Goal: Task Accomplishment & Management: Manage account settings

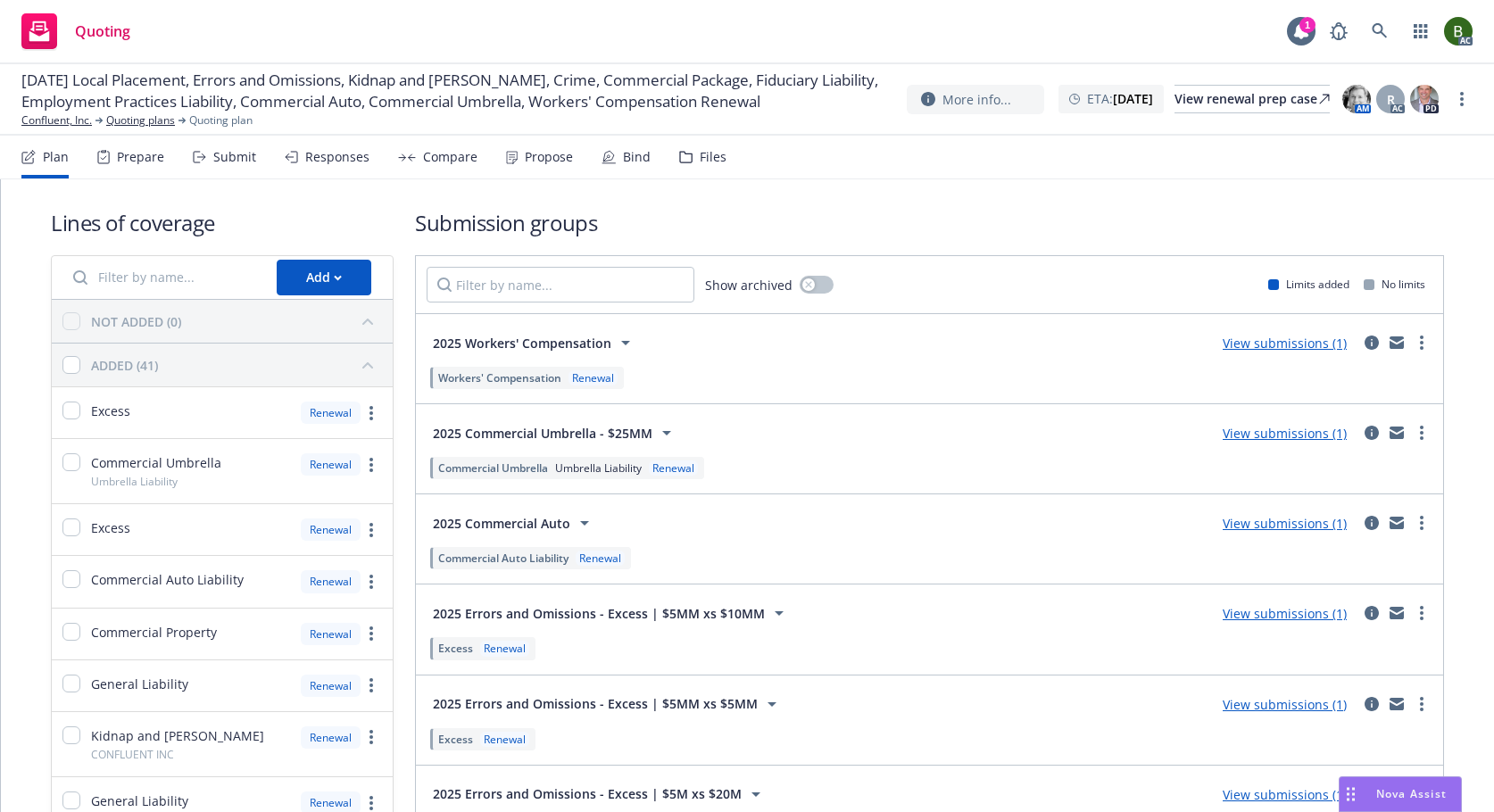
click at [693, 160] on div "Files" at bounding box center [704, 156] width 48 height 43
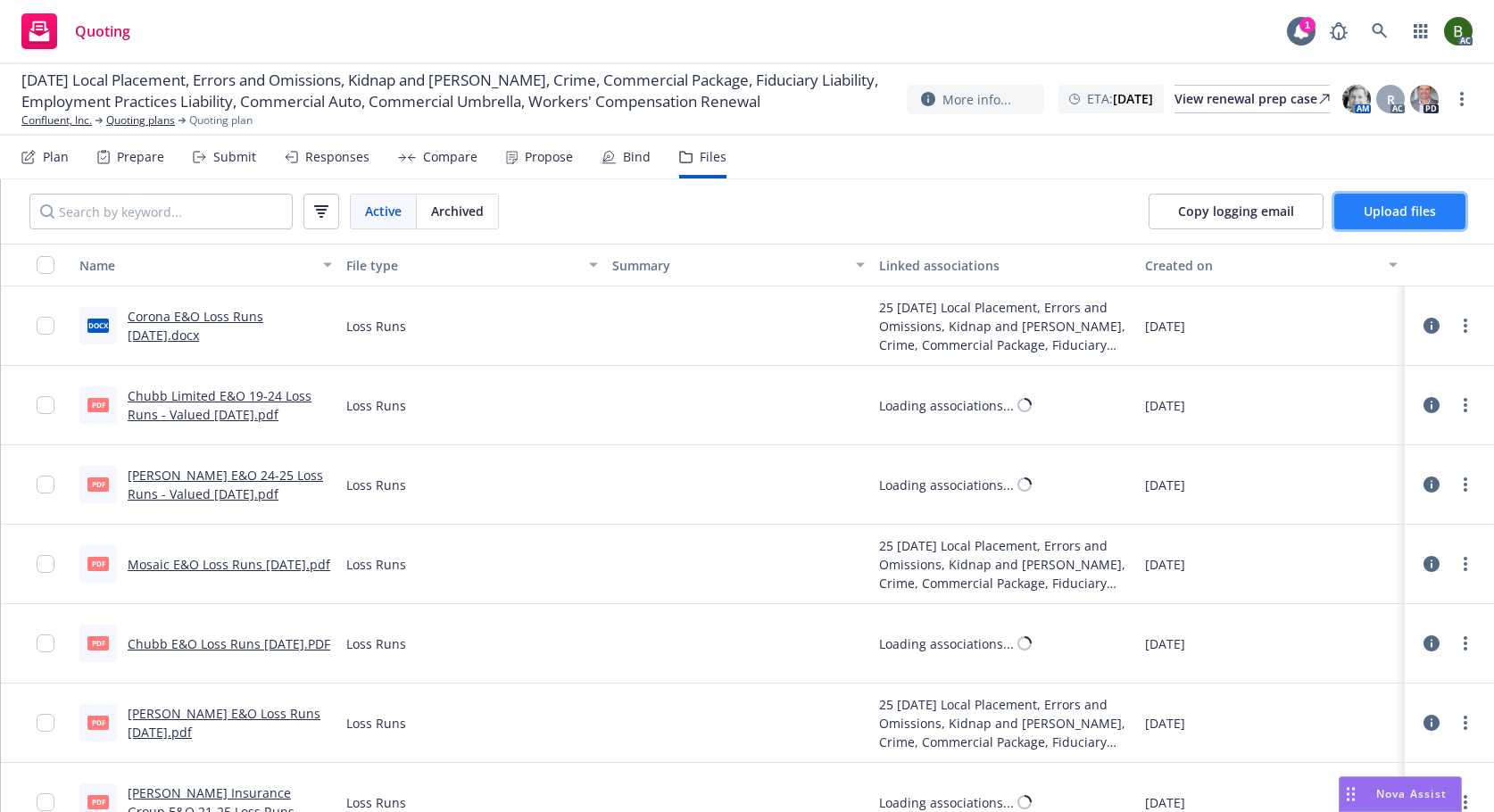
click at [1377, 212] on span "Upload files" at bounding box center [1400, 211] width 73 height 17
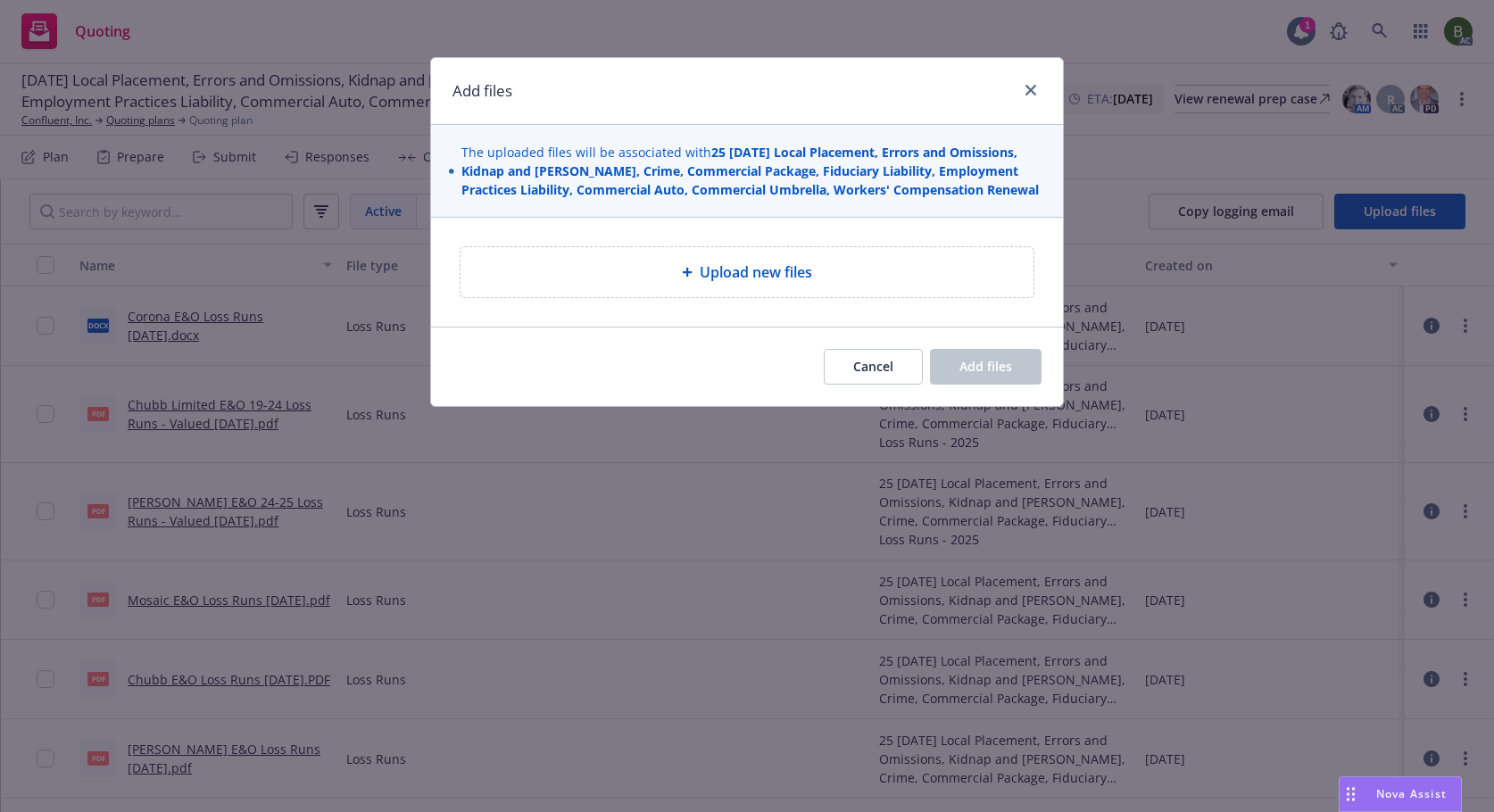
click at [728, 283] on div "Upload new files" at bounding box center [747, 272] width 573 height 50
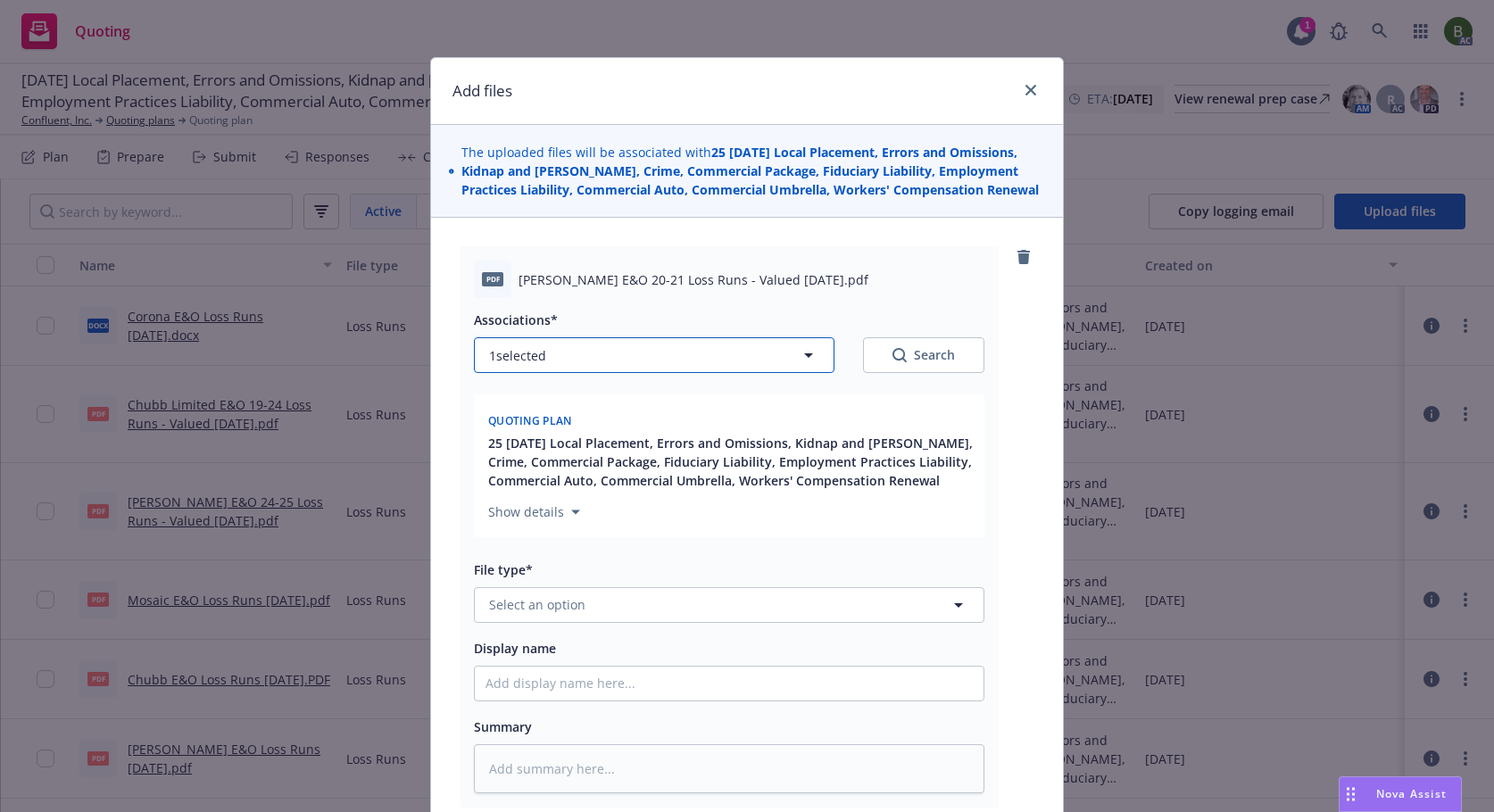
click at [663, 367] on button "1 selected" at bounding box center [655, 354] width 361 height 35
type textarea "x"
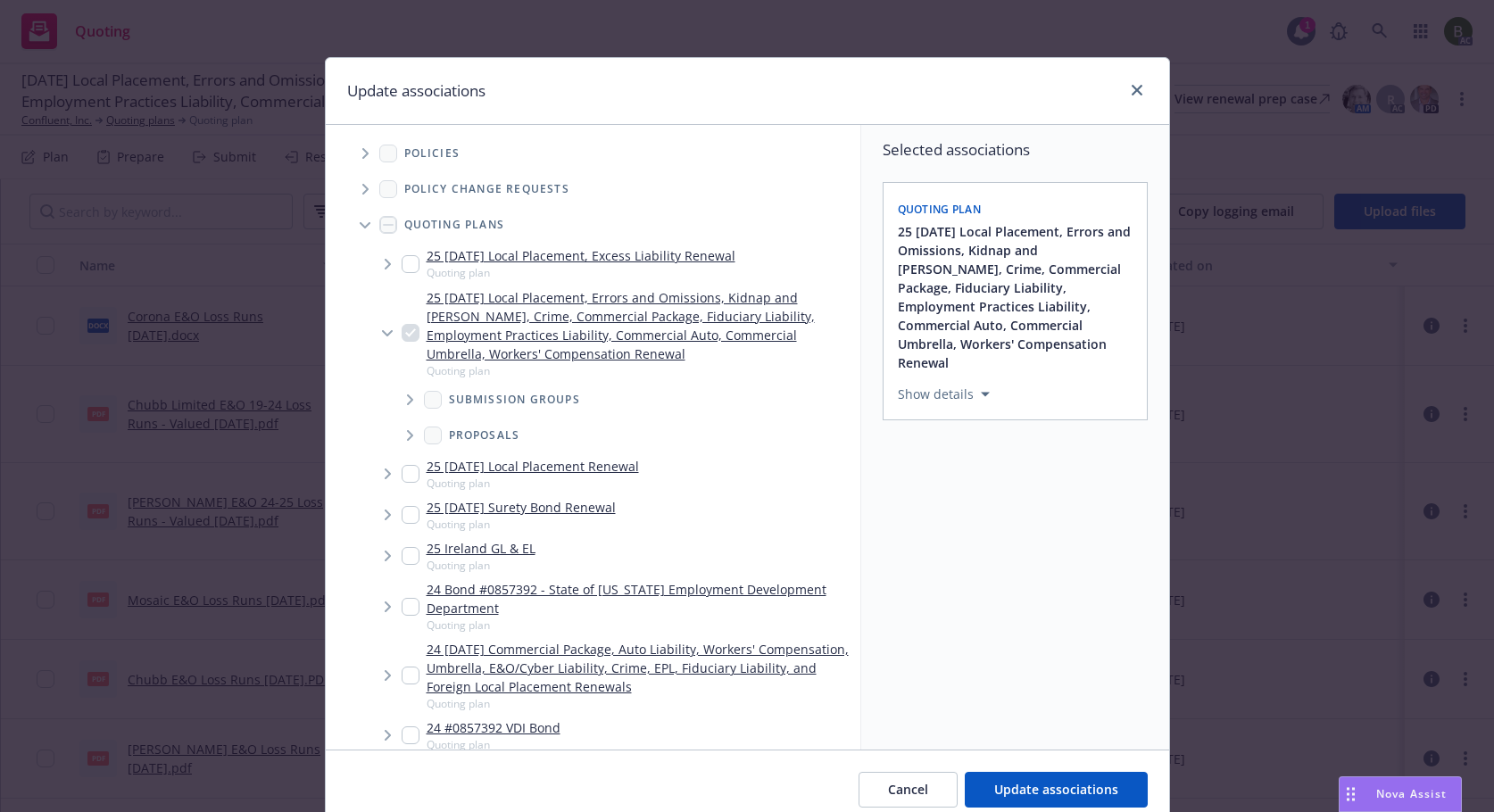
scroll to position [409, 0]
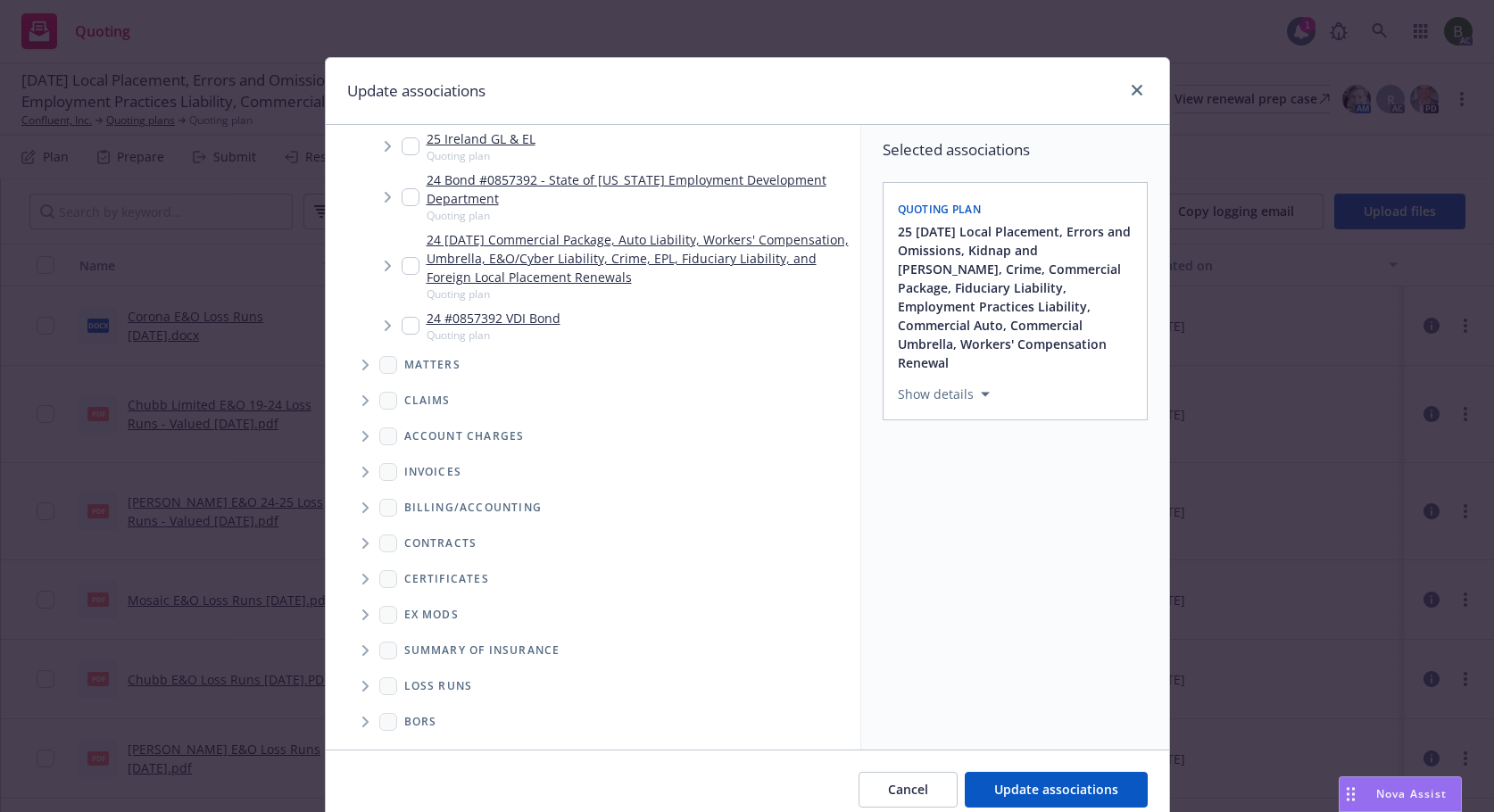
click at [363, 688] on icon "Folder Tree Example" at bounding box center [366, 685] width 7 height 10
click at [438, 742] on link "2025" at bounding box center [448, 750] width 29 height 19
checkbox input "true"
click at [1074, 779] on button "Update associations" at bounding box center [1057, 789] width 183 height 35
type textarea "x"
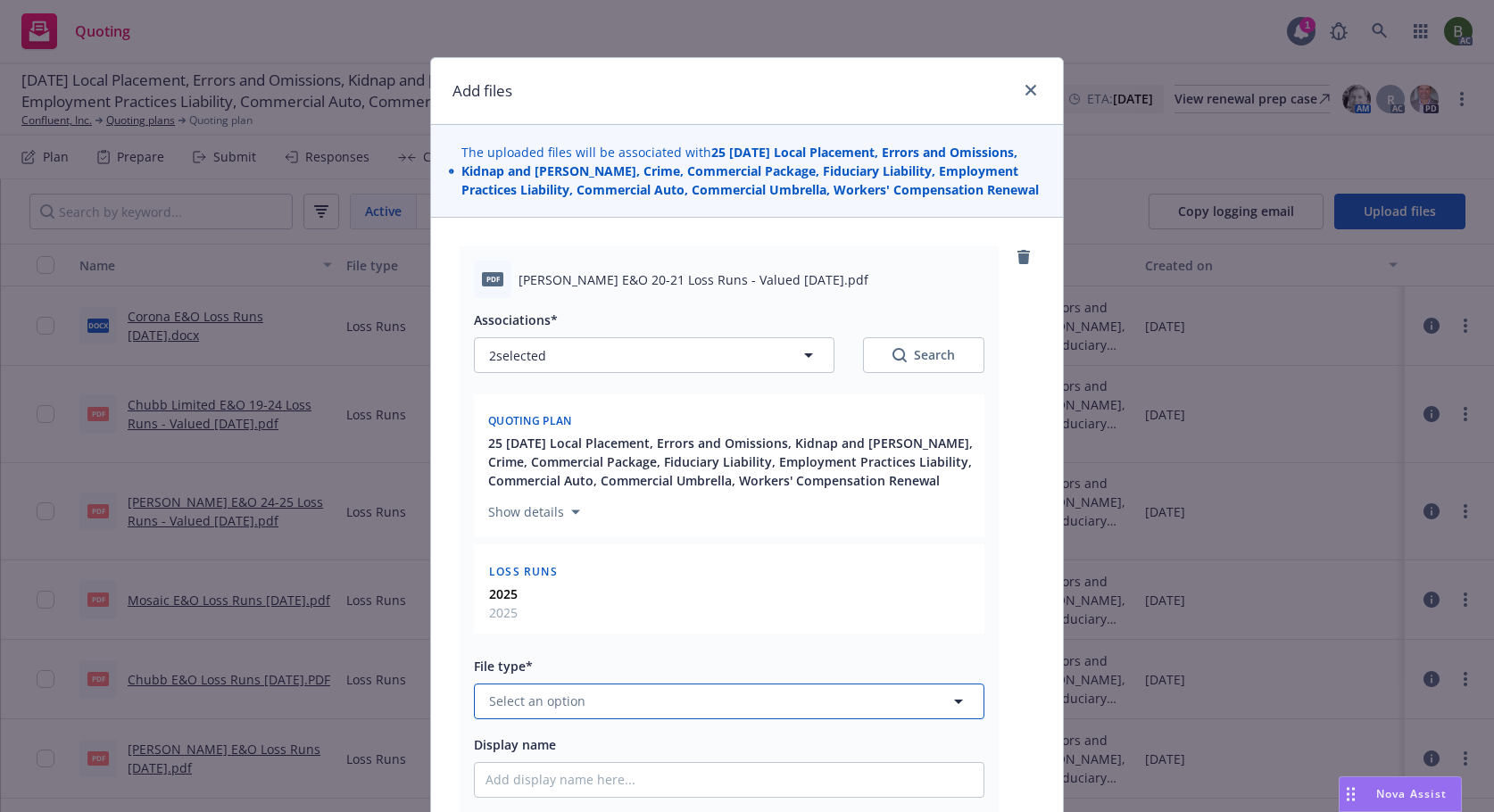
click at [683, 708] on button "Select an option" at bounding box center [729, 700] width 511 height 35
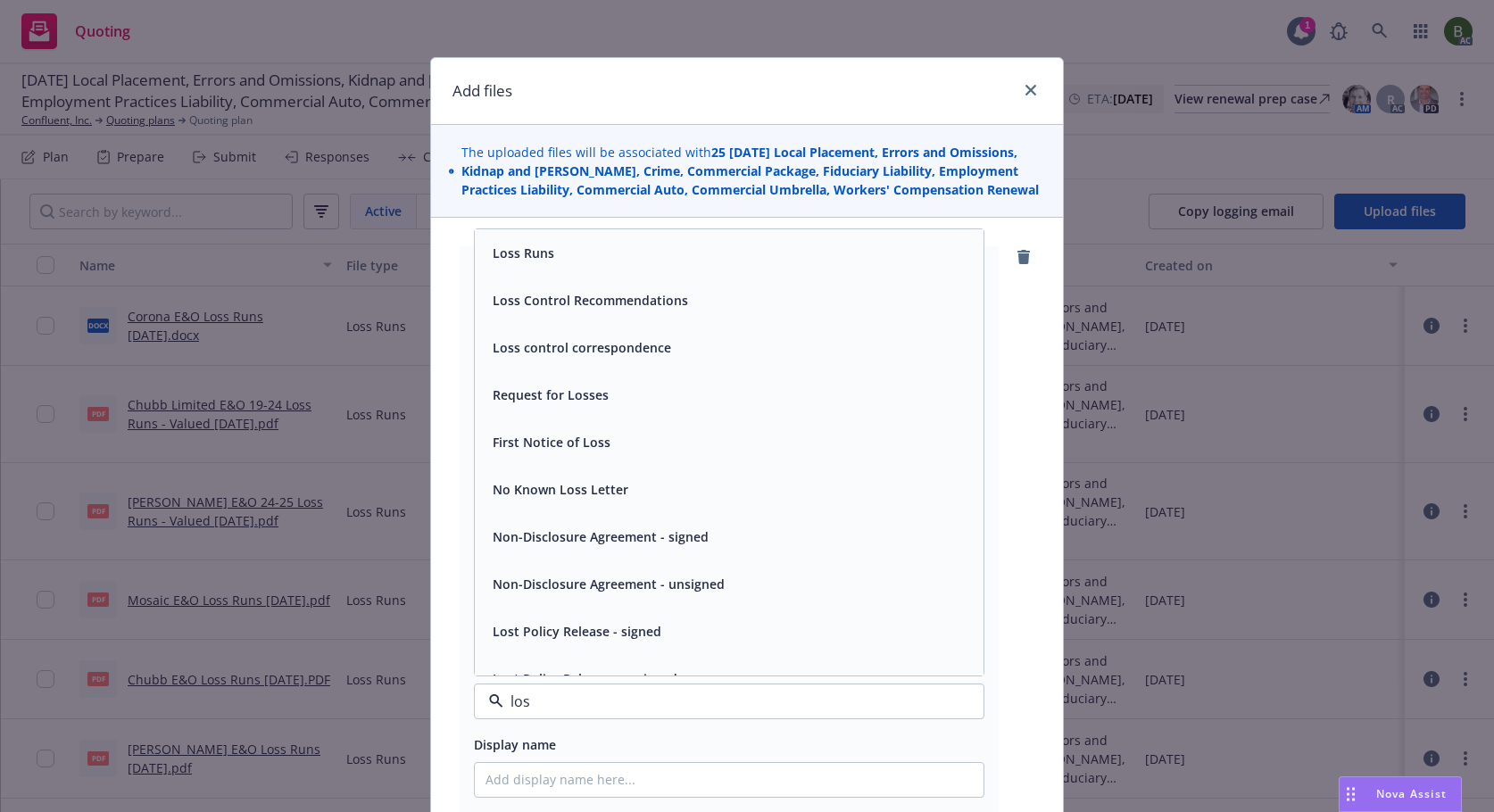
type input "loss"
click at [533, 254] on span "Loss Runs" at bounding box center [523, 253] width 62 height 19
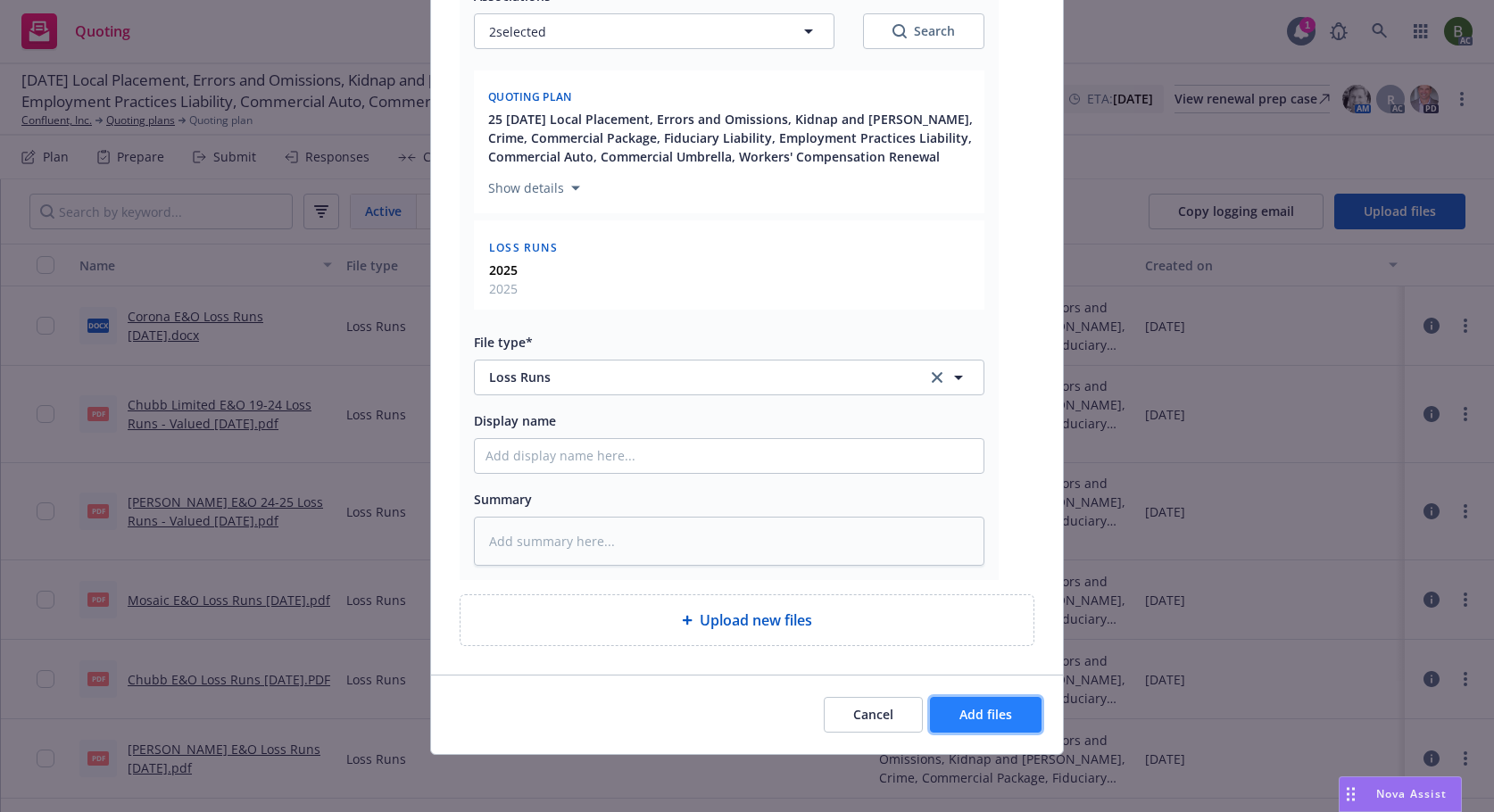
click at [980, 709] on span "Add files" at bounding box center [985, 715] width 53 height 17
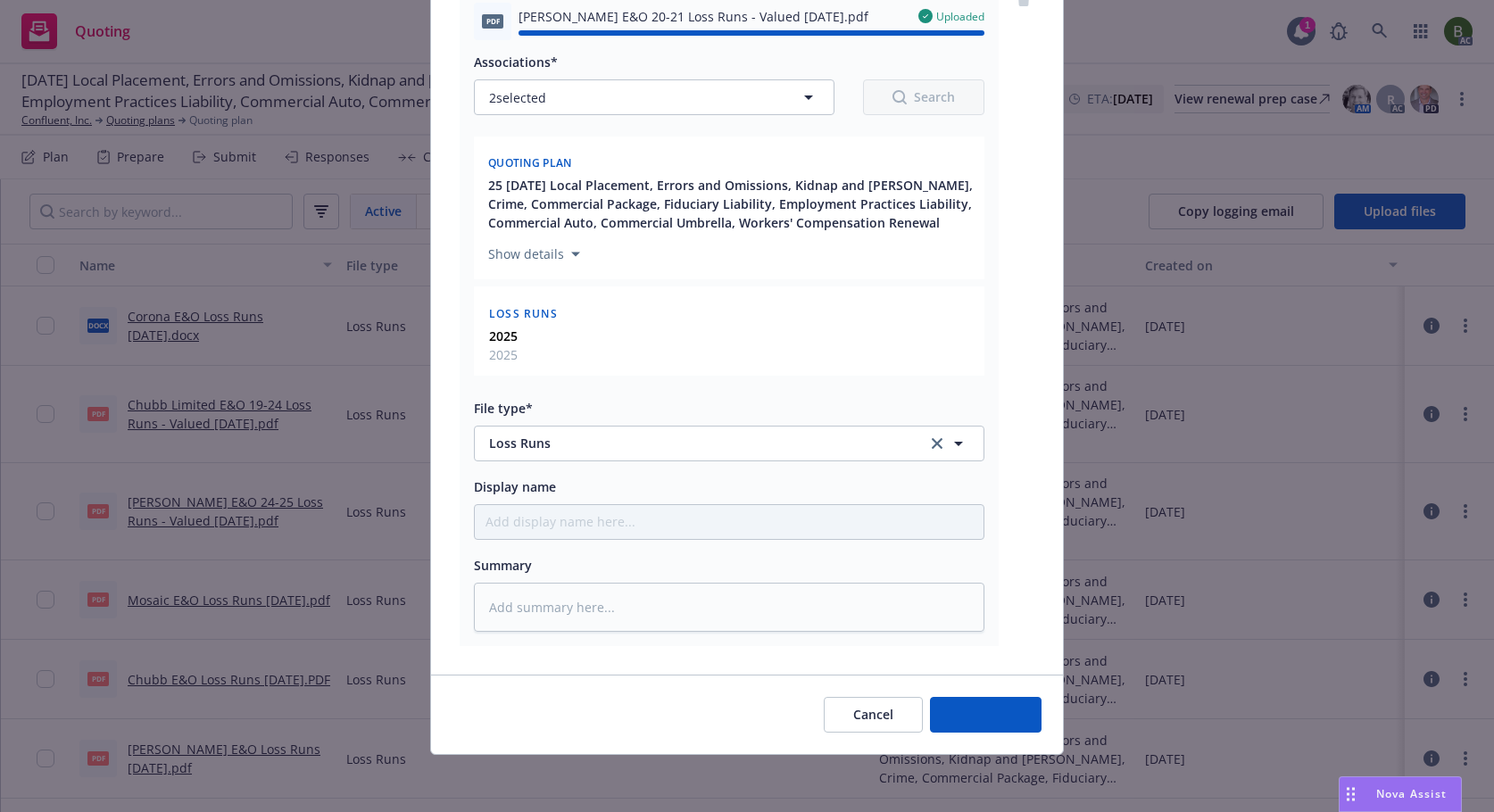
type textarea "x"
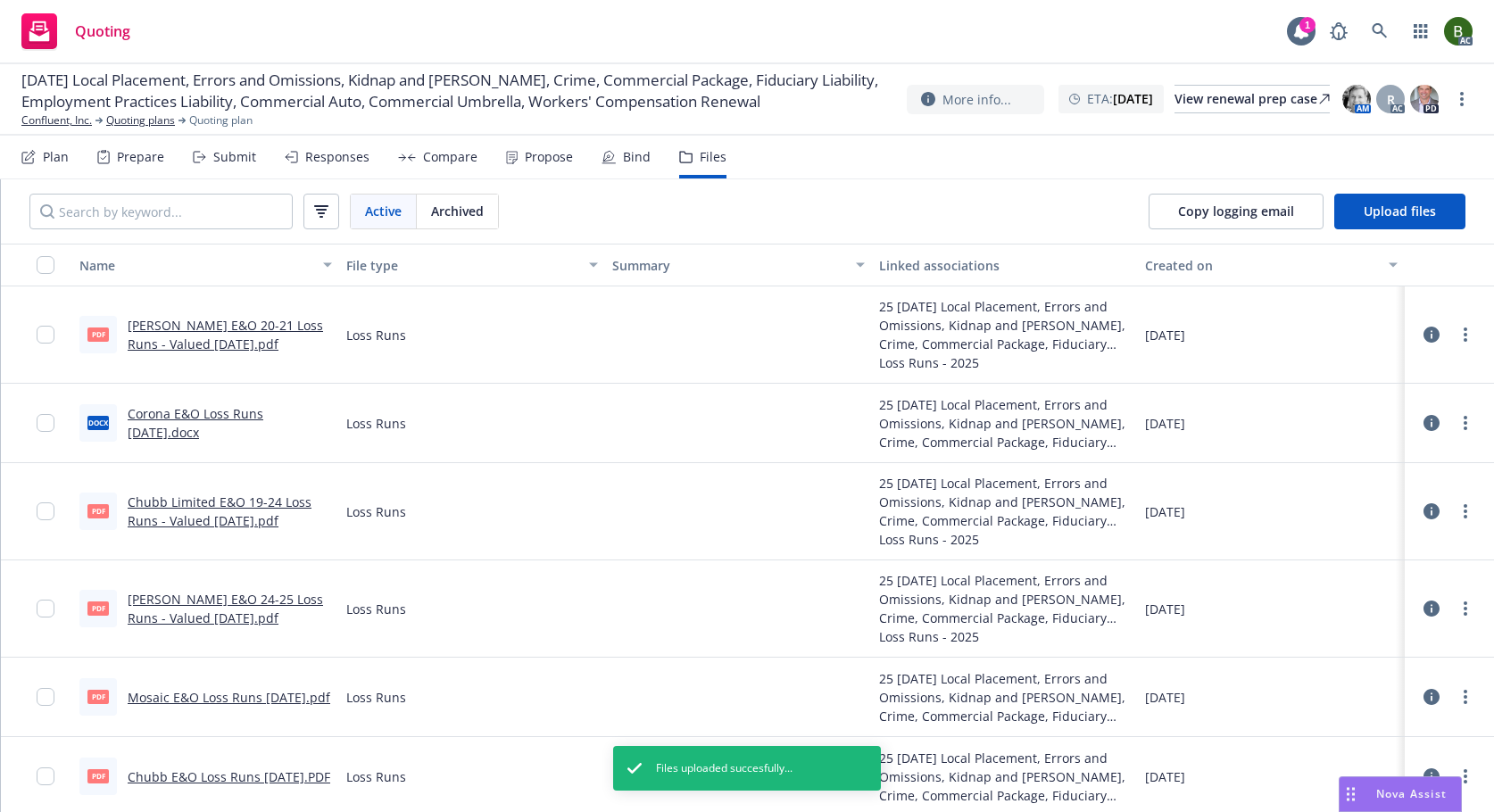
click at [1423, 425] on icon at bounding box center [1431, 423] width 16 height 16
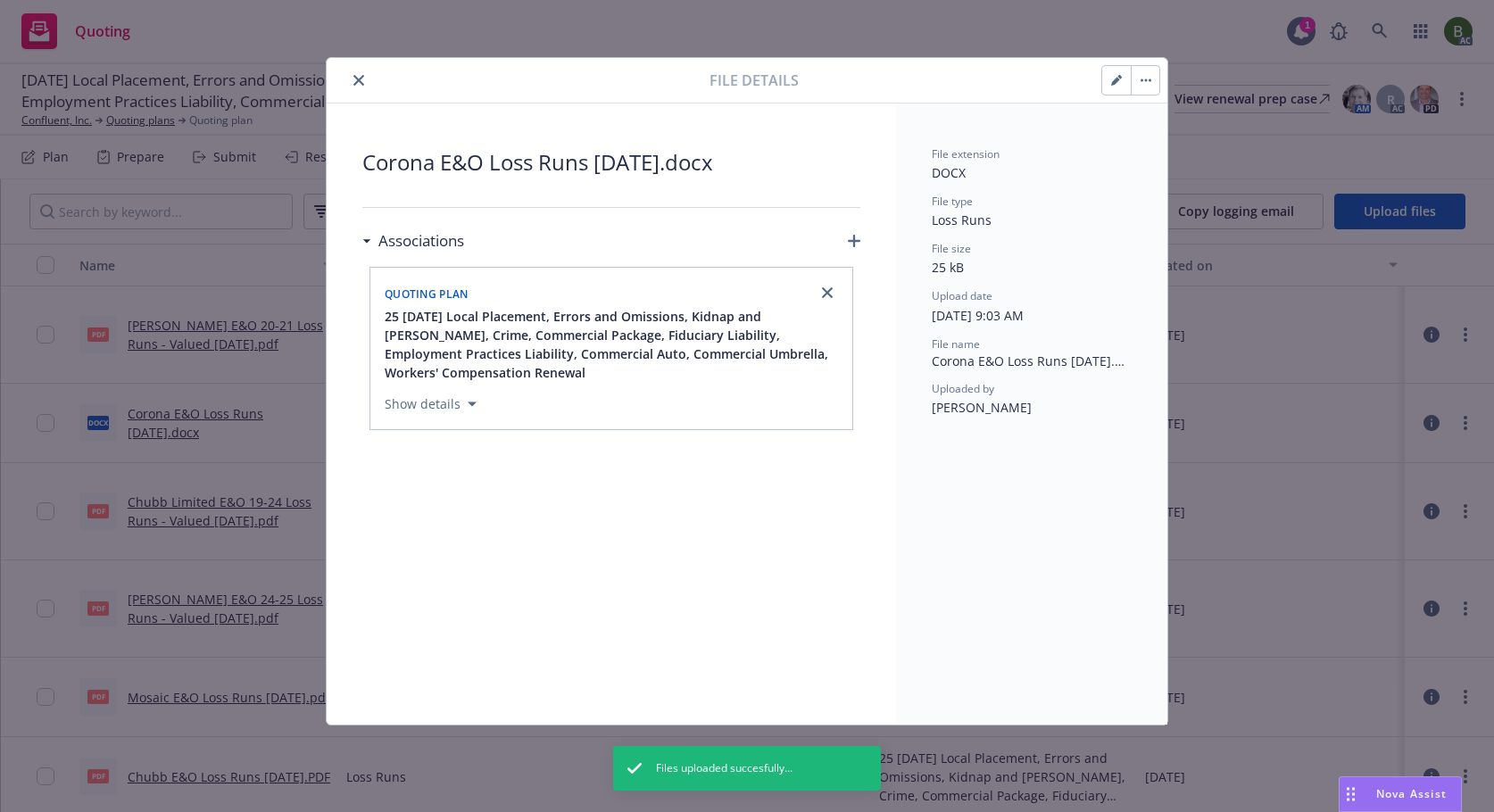
click at [354, 81] on icon "close" at bounding box center [358, 80] width 11 height 10
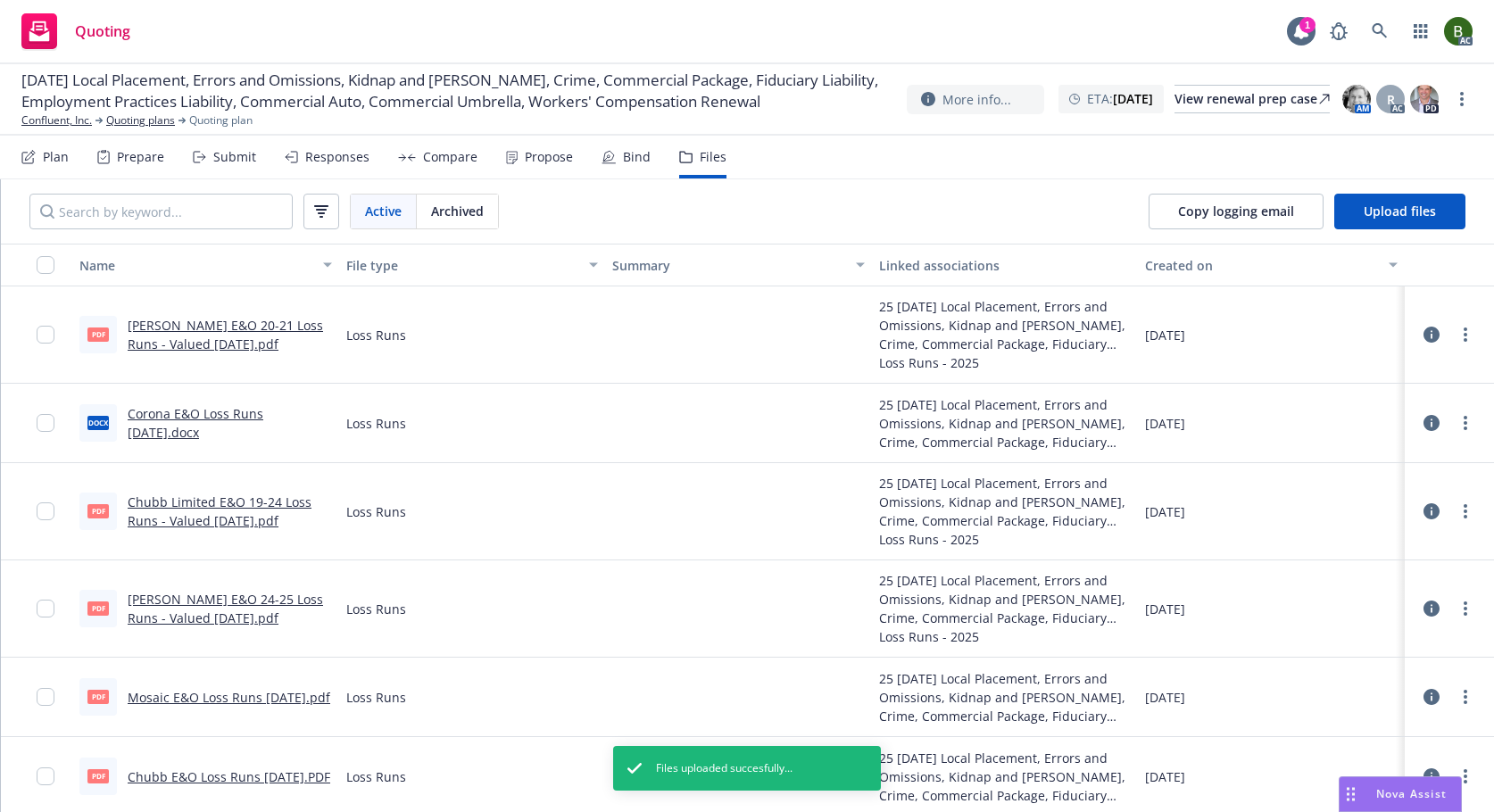
click at [1423, 512] on icon at bounding box center [1431, 510] width 16 height 16
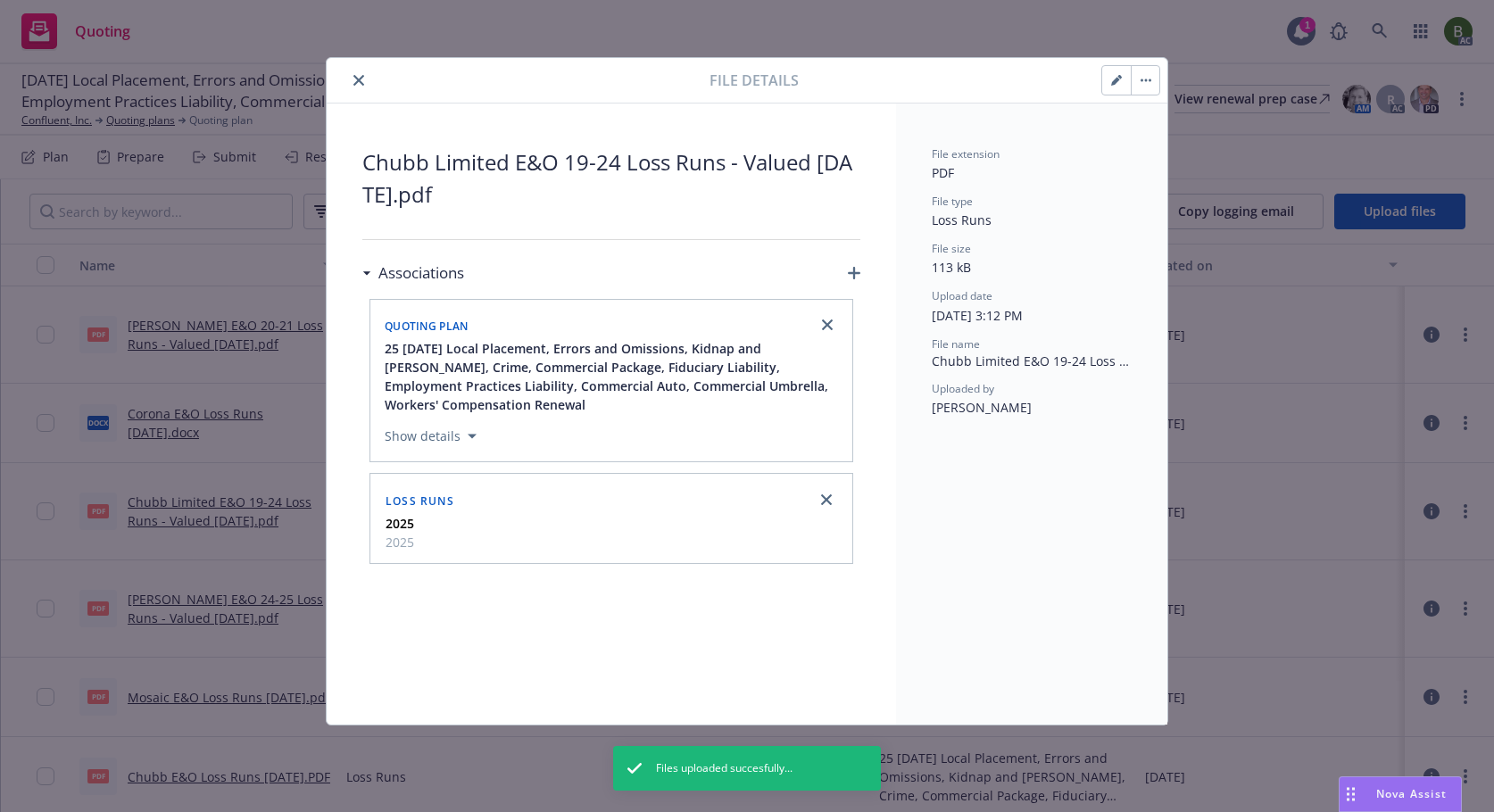
click at [360, 79] on icon "close" at bounding box center [358, 80] width 11 height 10
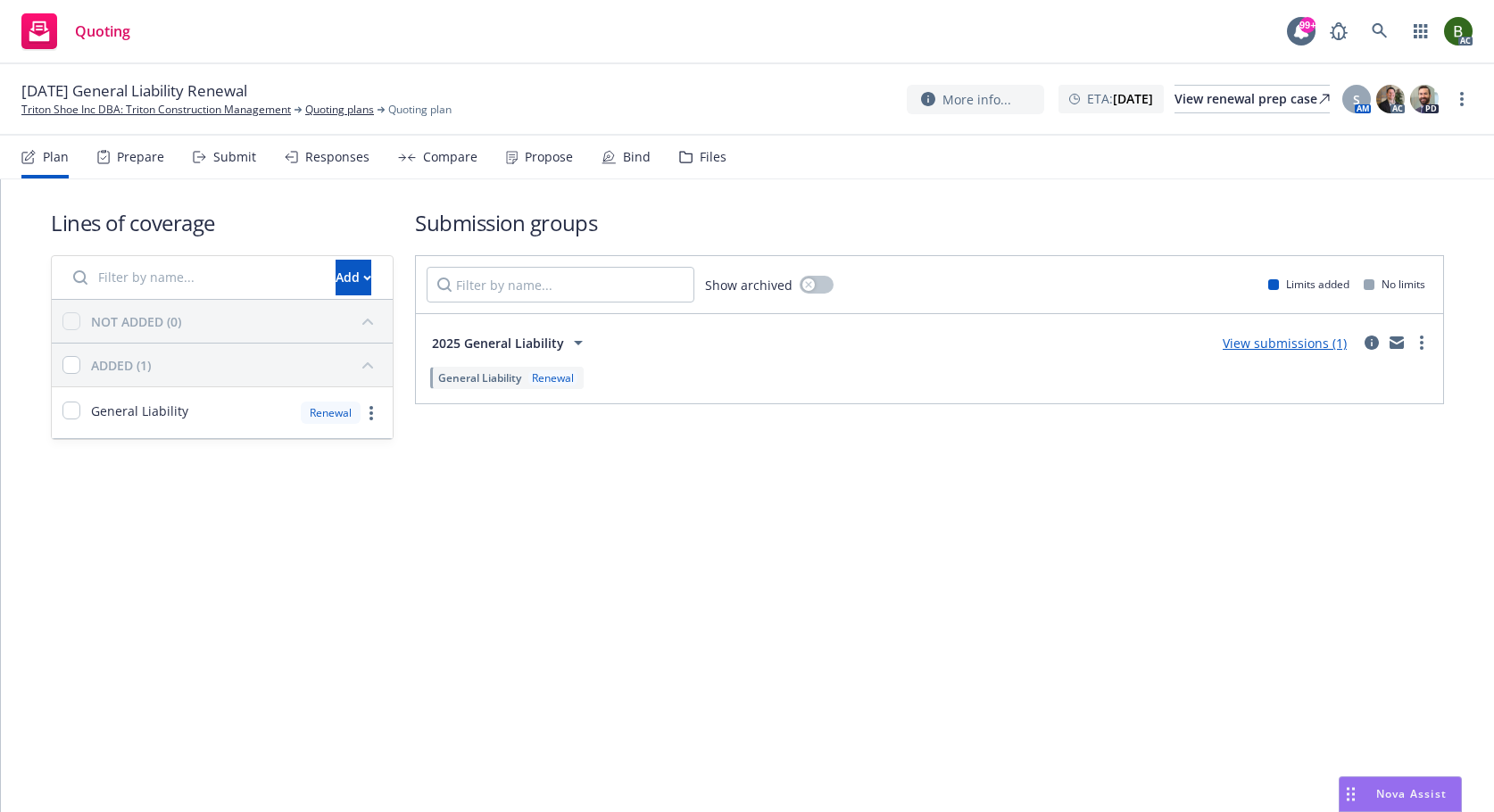
click at [703, 156] on div "Files" at bounding box center [713, 156] width 27 height 14
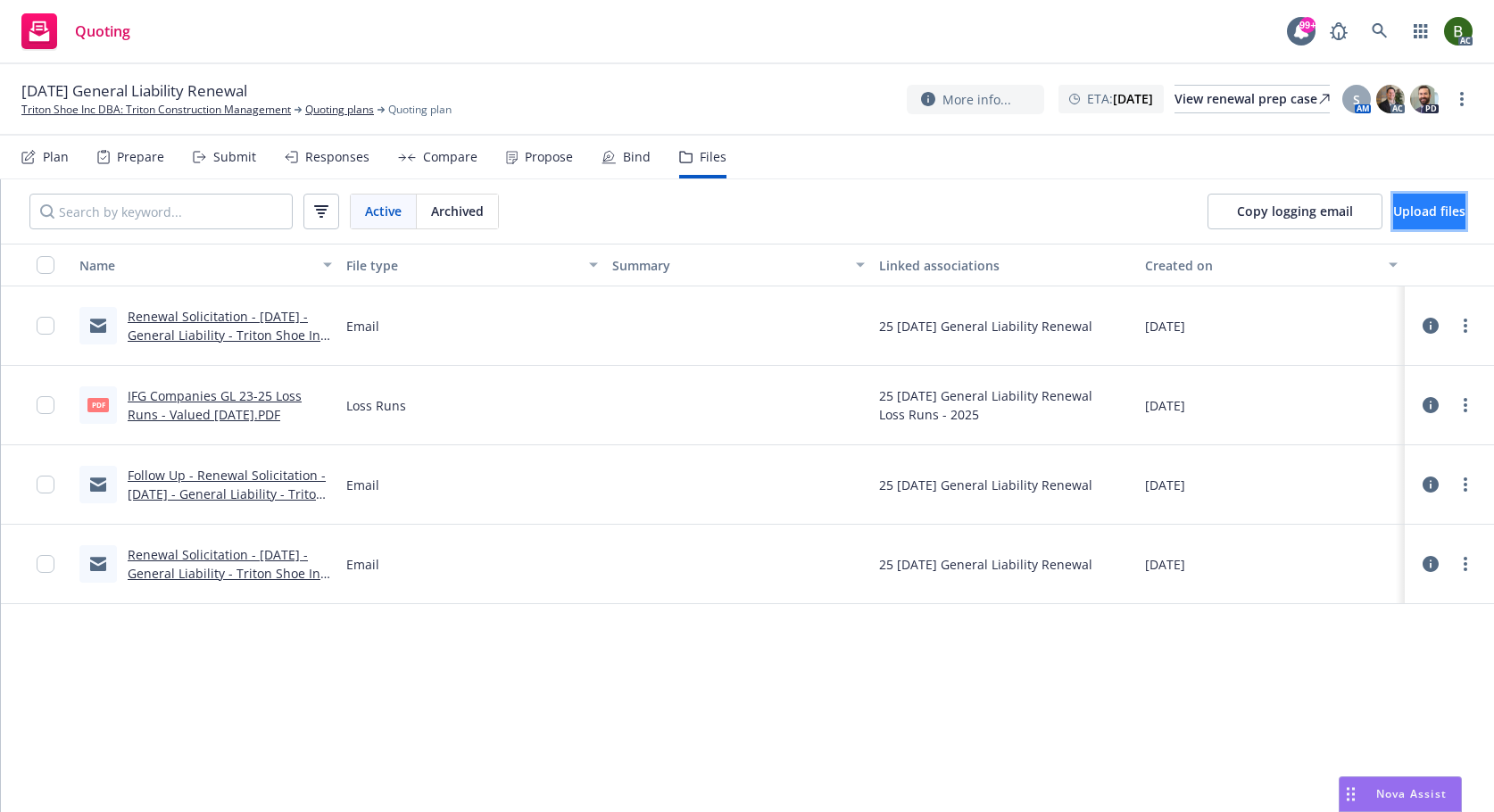
click at [1394, 207] on span "Upload files" at bounding box center [1430, 211] width 73 height 17
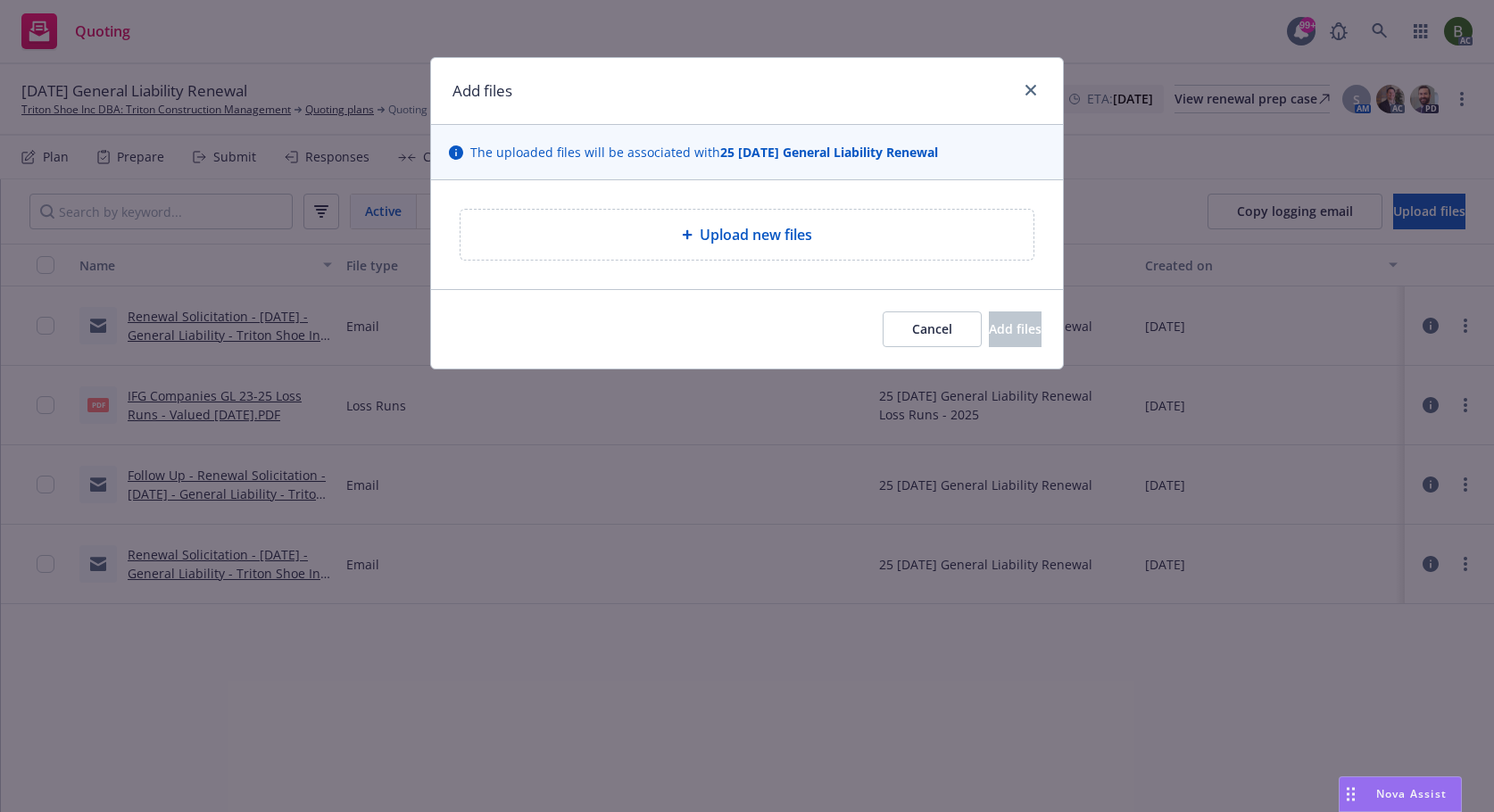
click at [700, 238] on span "Upload new files" at bounding box center [756, 235] width 113 height 21
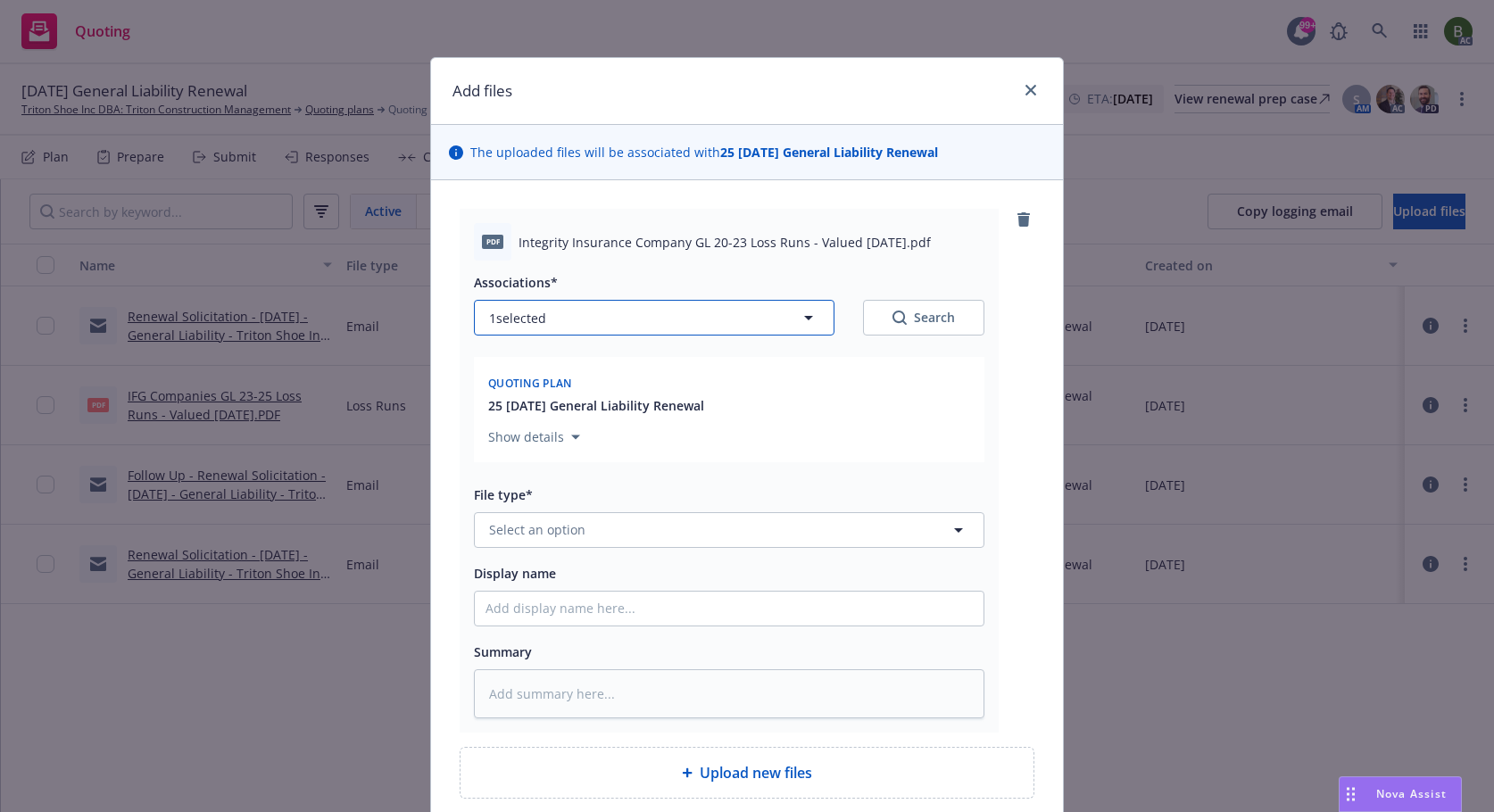
click at [704, 326] on button "1 selected" at bounding box center [655, 317] width 361 height 35
type textarea "x"
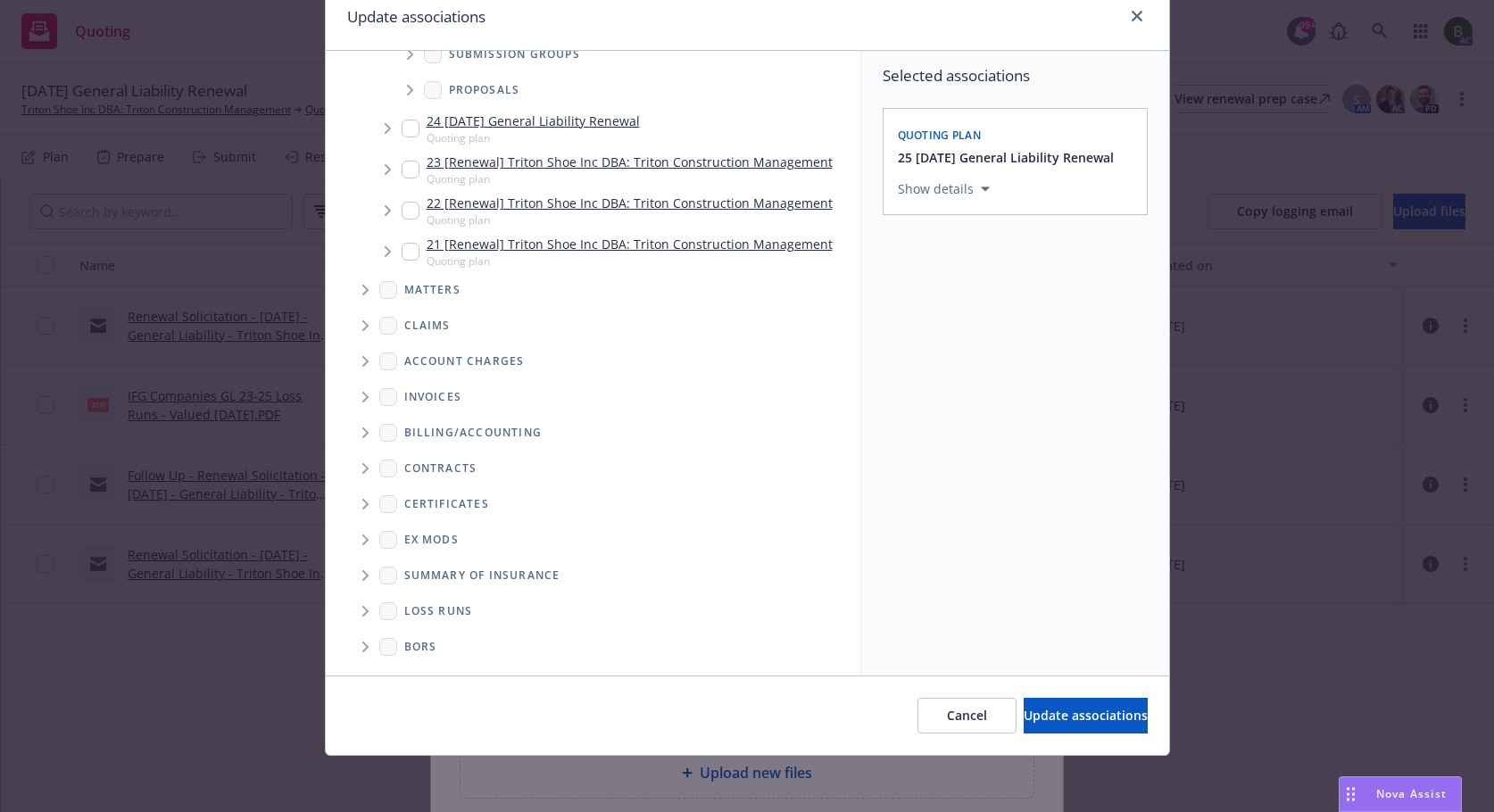
scroll to position [75, 0]
click at [363, 612] on icon "Folder Tree Example" at bounding box center [366, 610] width 7 height 10
click at [433, 669] on link "2025" at bounding box center [448, 675] width 29 height 19
checkbox input "true"
click at [1066, 709] on span "Update associations" at bounding box center [1086, 715] width 124 height 17
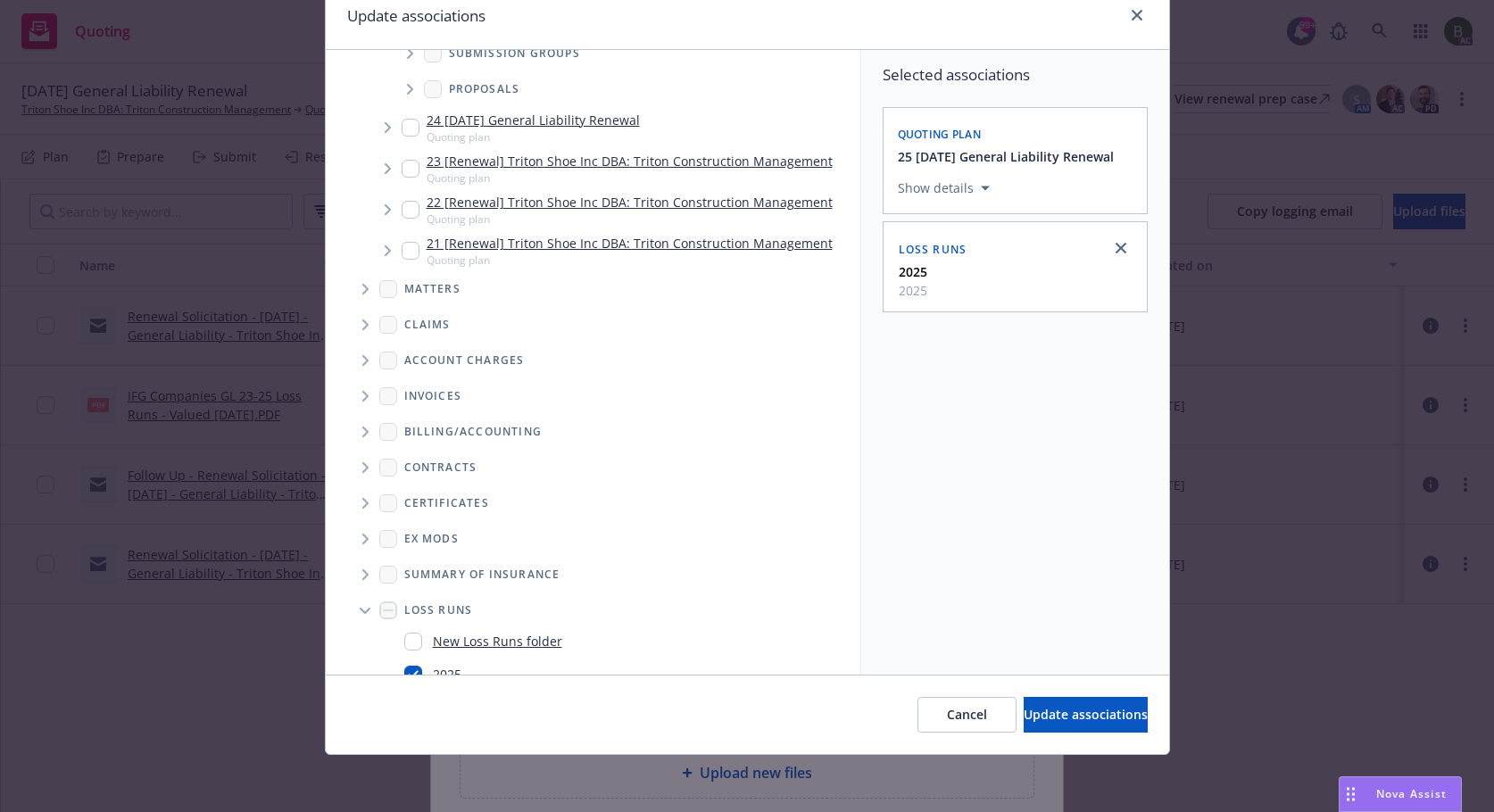
type textarea "x"
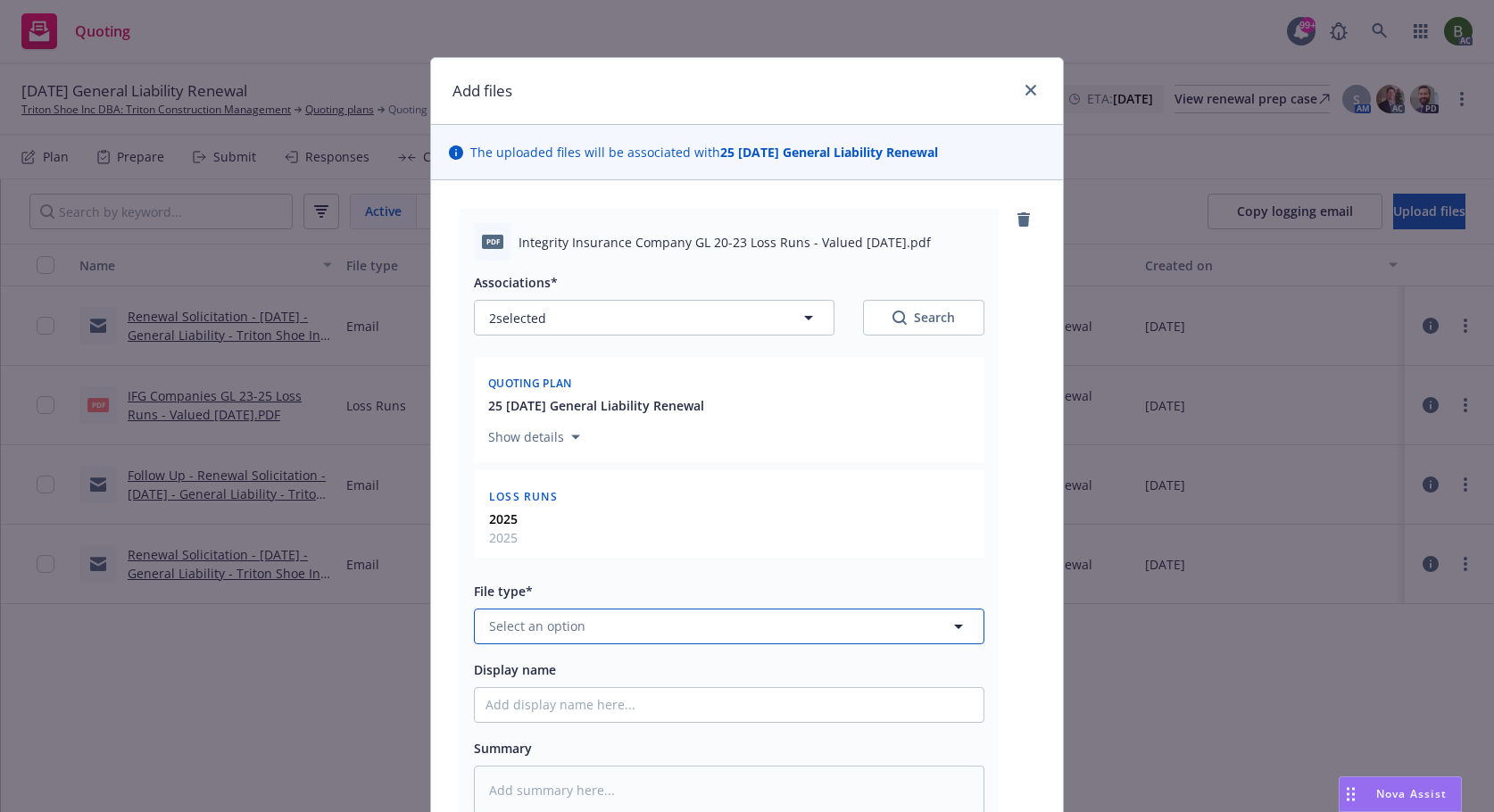
click at [711, 630] on button "Select an option" at bounding box center [729, 626] width 511 height 35
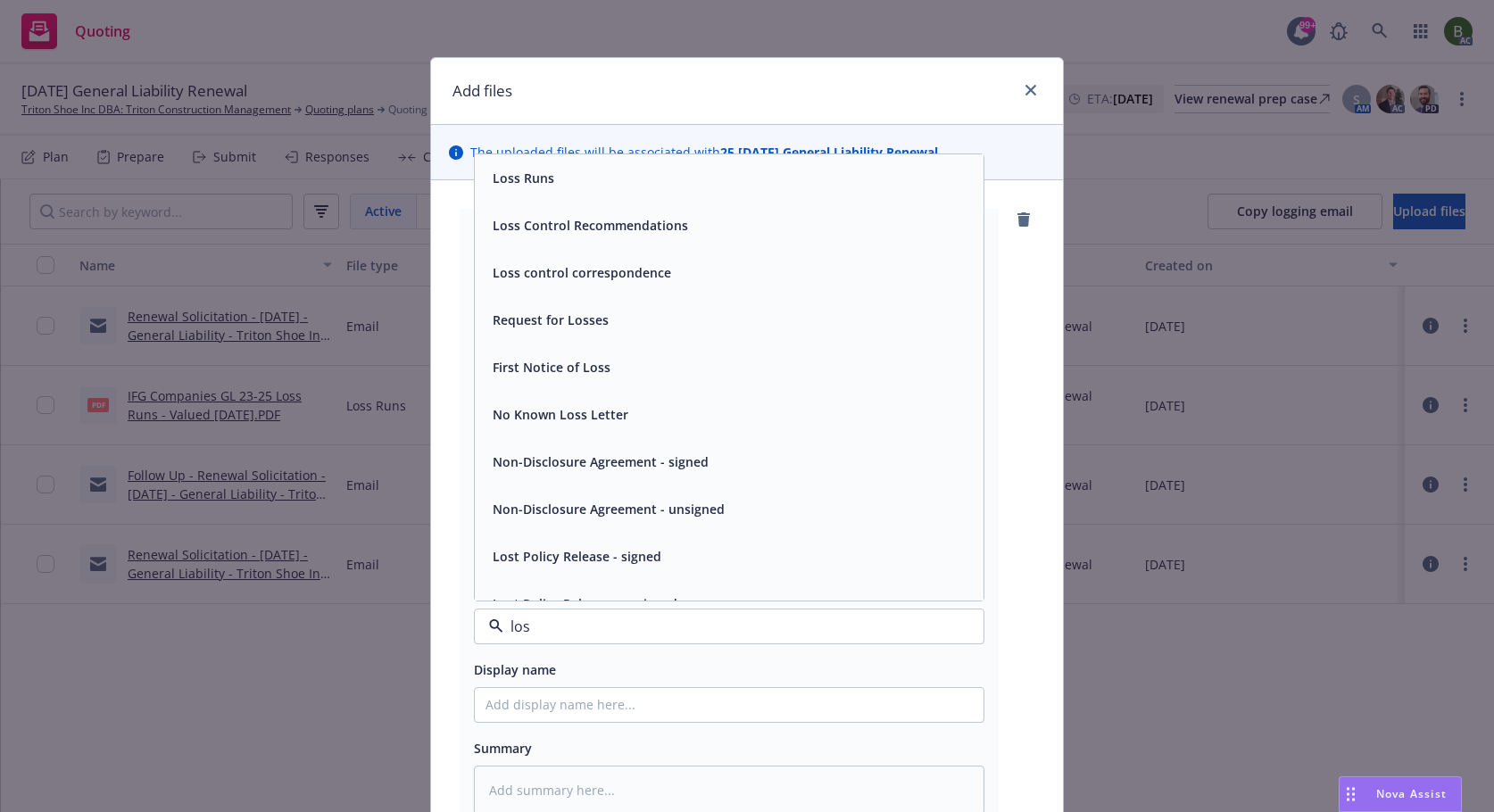
type input "loss"
click at [517, 180] on span "Loss Runs" at bounding box center [523, 178] width 62 height 19
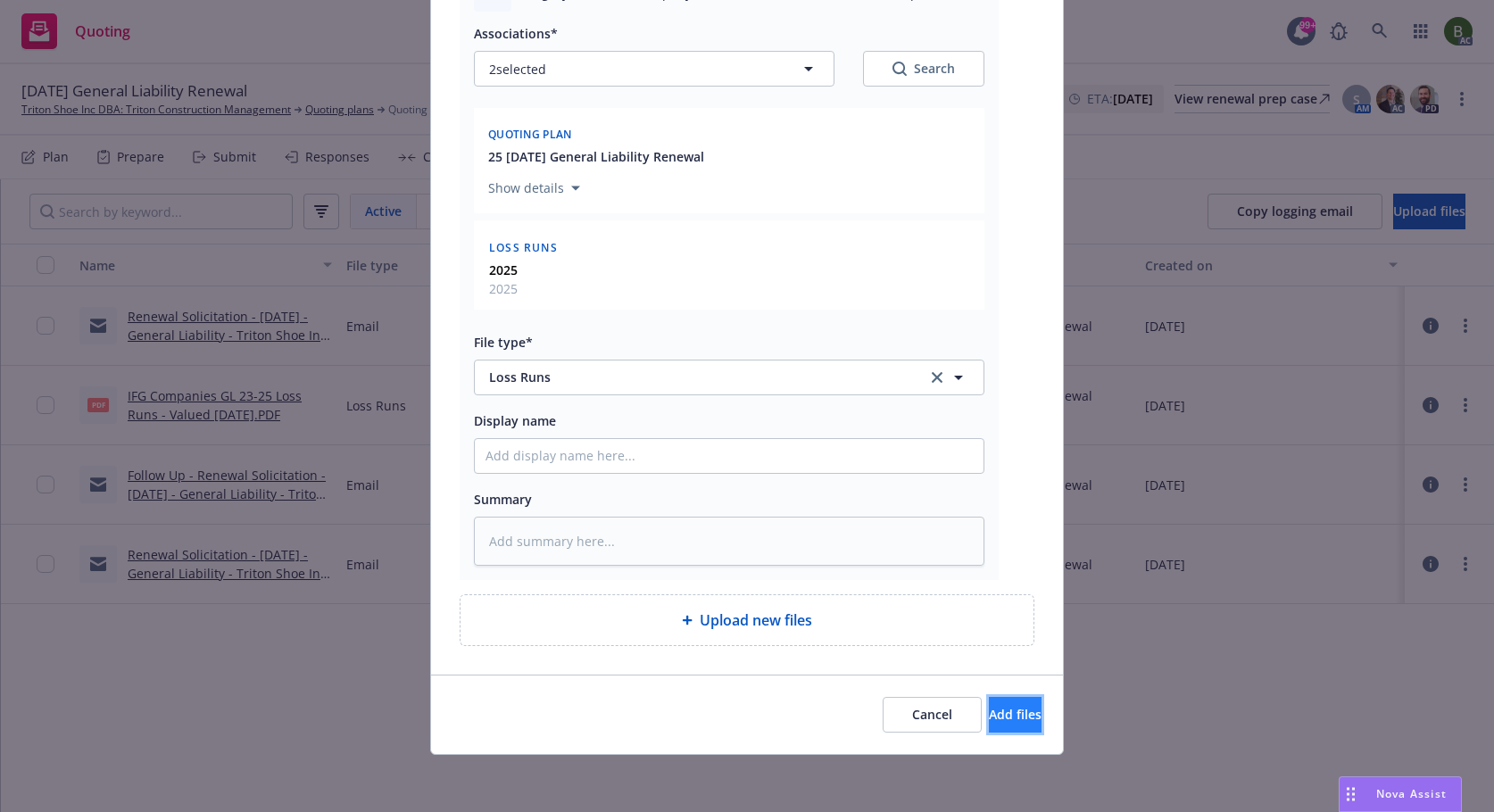
click at [989, 721] on span "Add files" at bounding box center [1015, 715] width 53 height 17
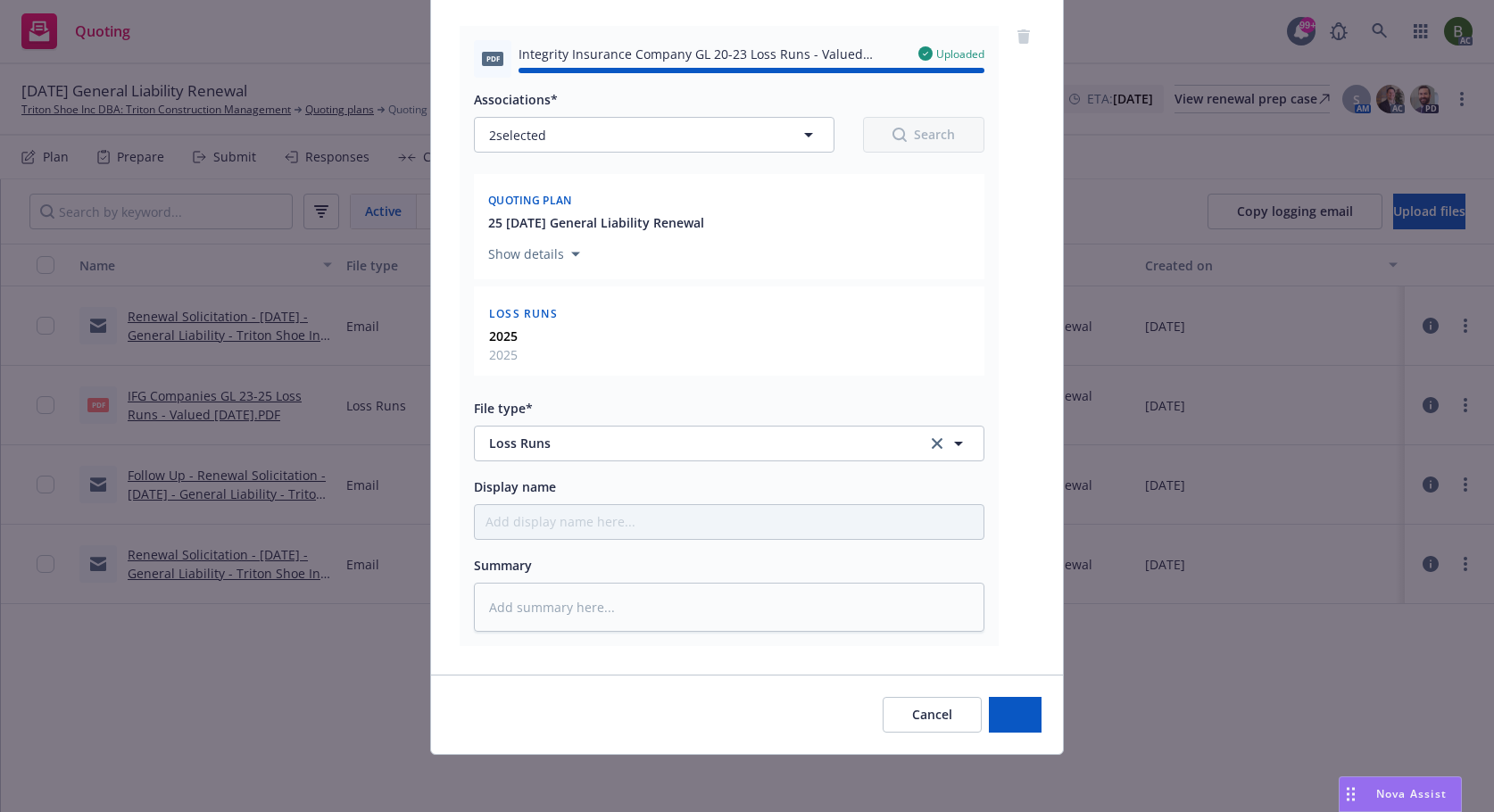
type textarea "x"
